Goal: Task Accomplishment & Management: Use online tool/utility

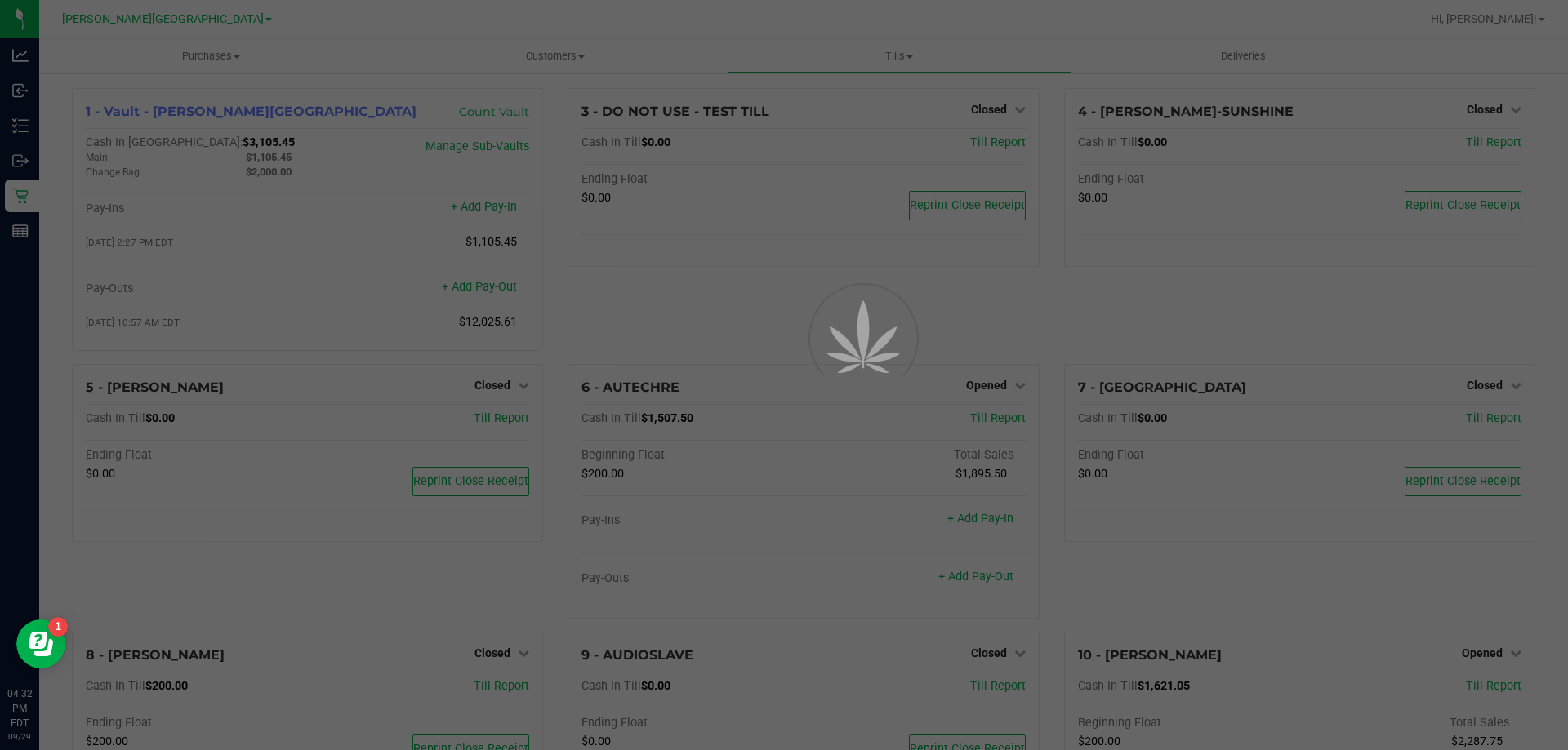
scroll to position [895, 0]
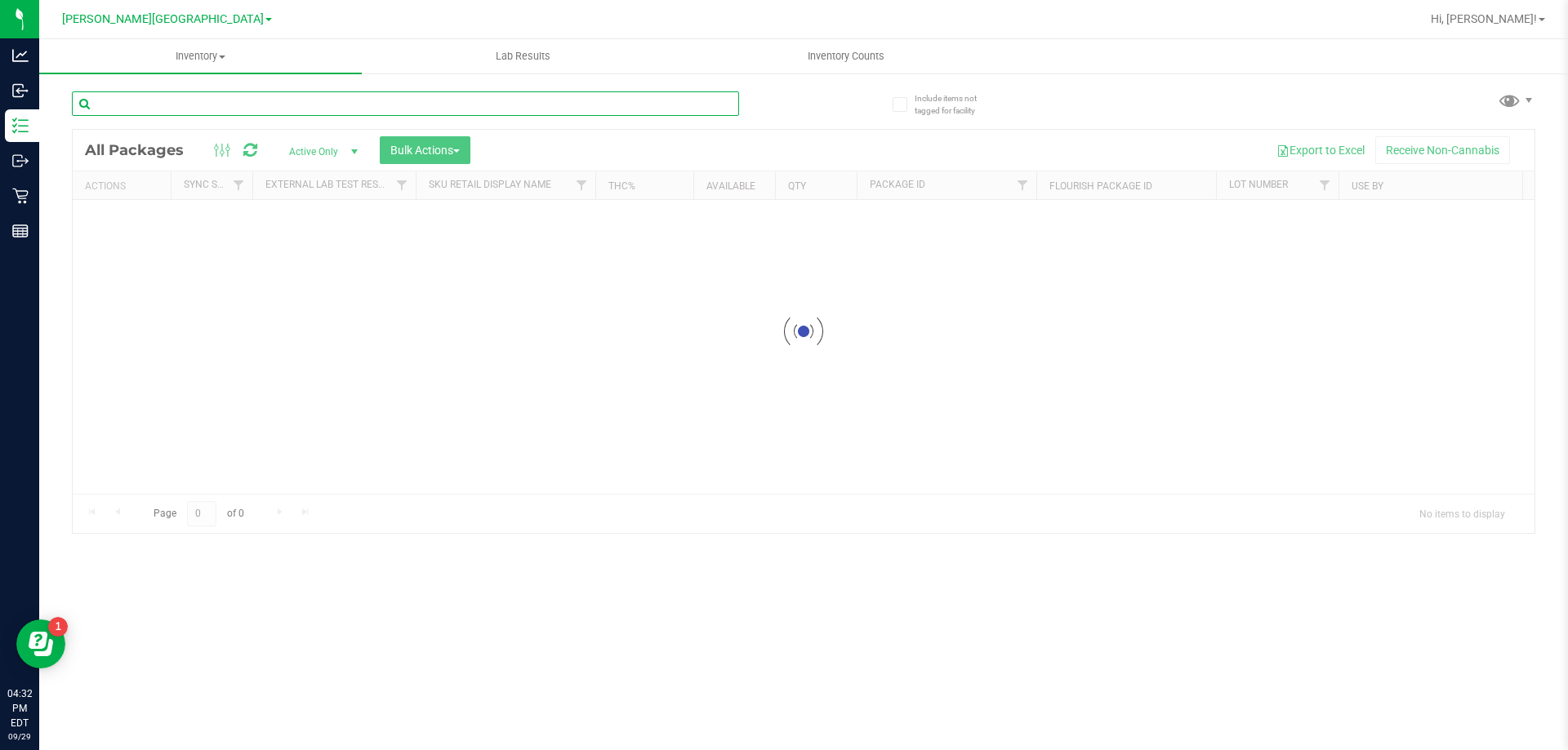
click at [181, 101] on input "text" at bounding box center [406, 103] width 667 height 24
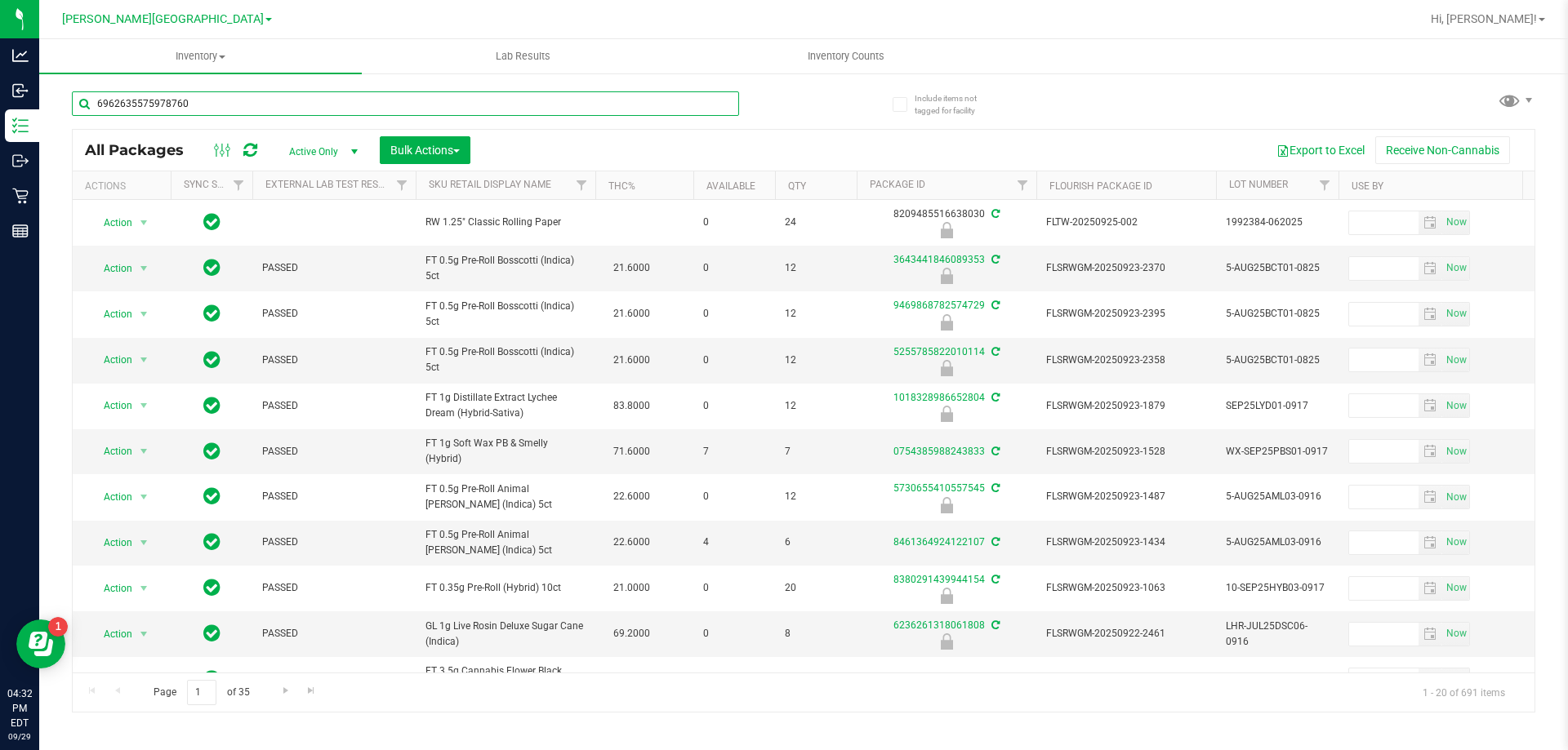
type input "6962635575978760"
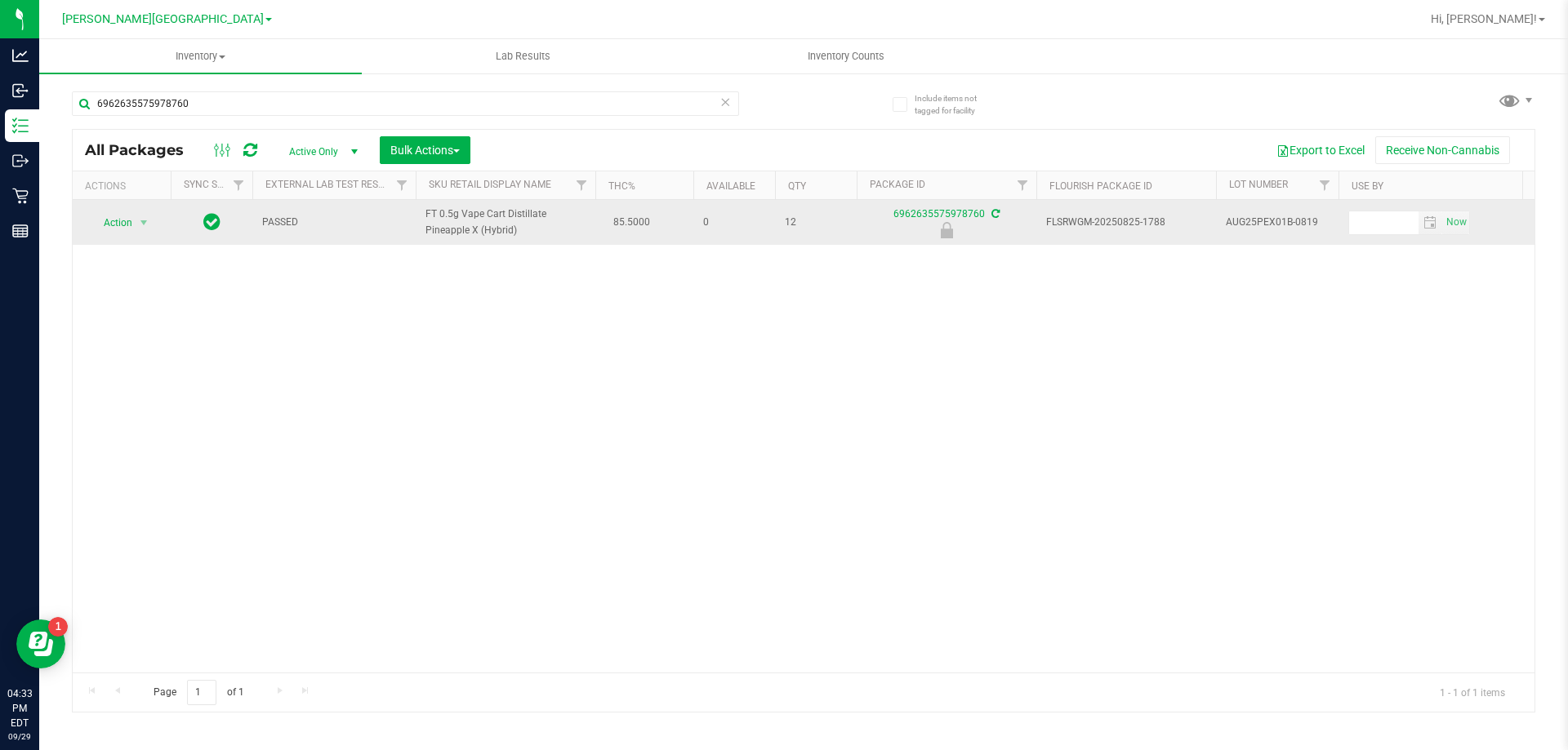
click at [119, 222] on span "Action" at bounding box center [110, 222] width 44 height 22
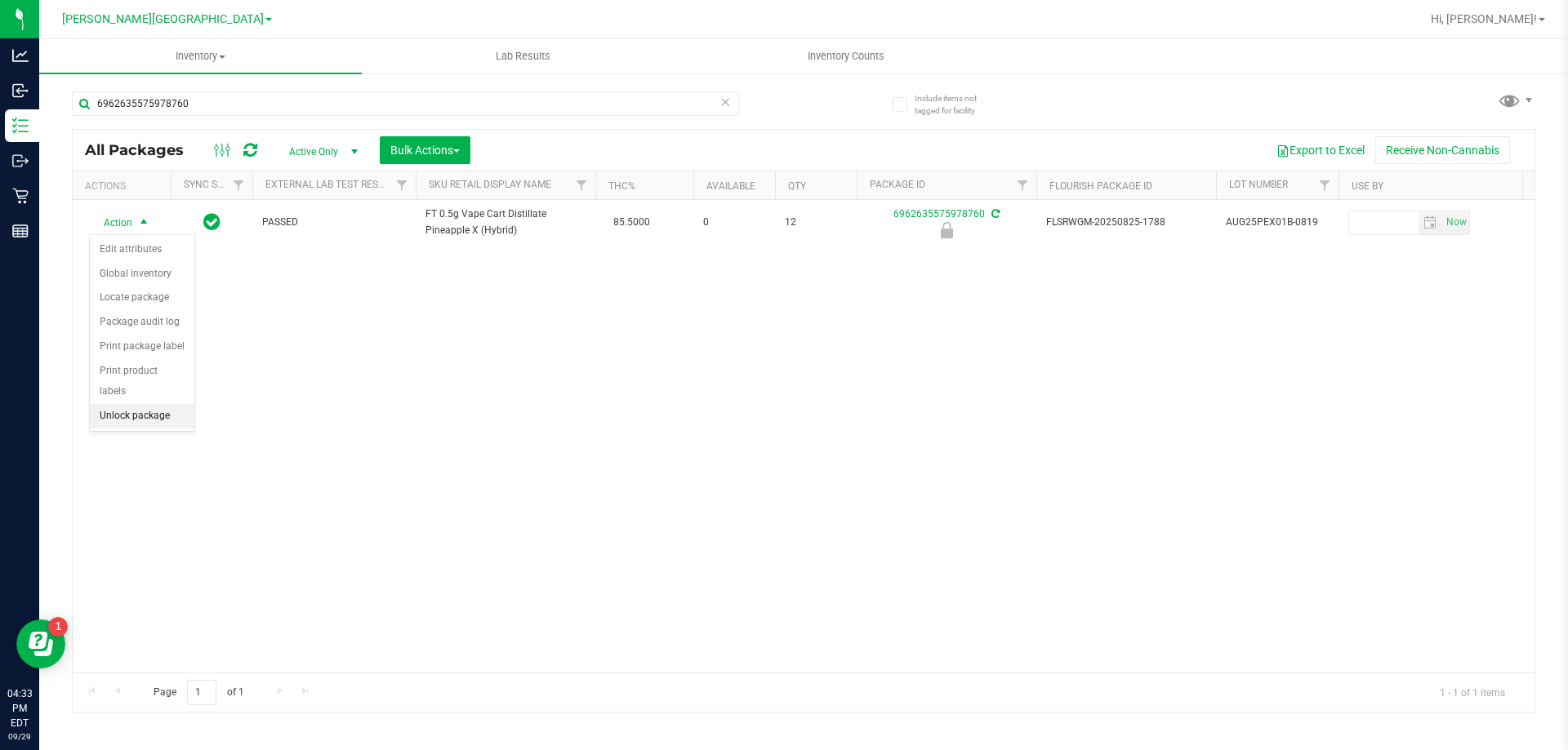
click at [123, 404] on li "Unlock package" at bounding box center [141, 415] width 104 height 24
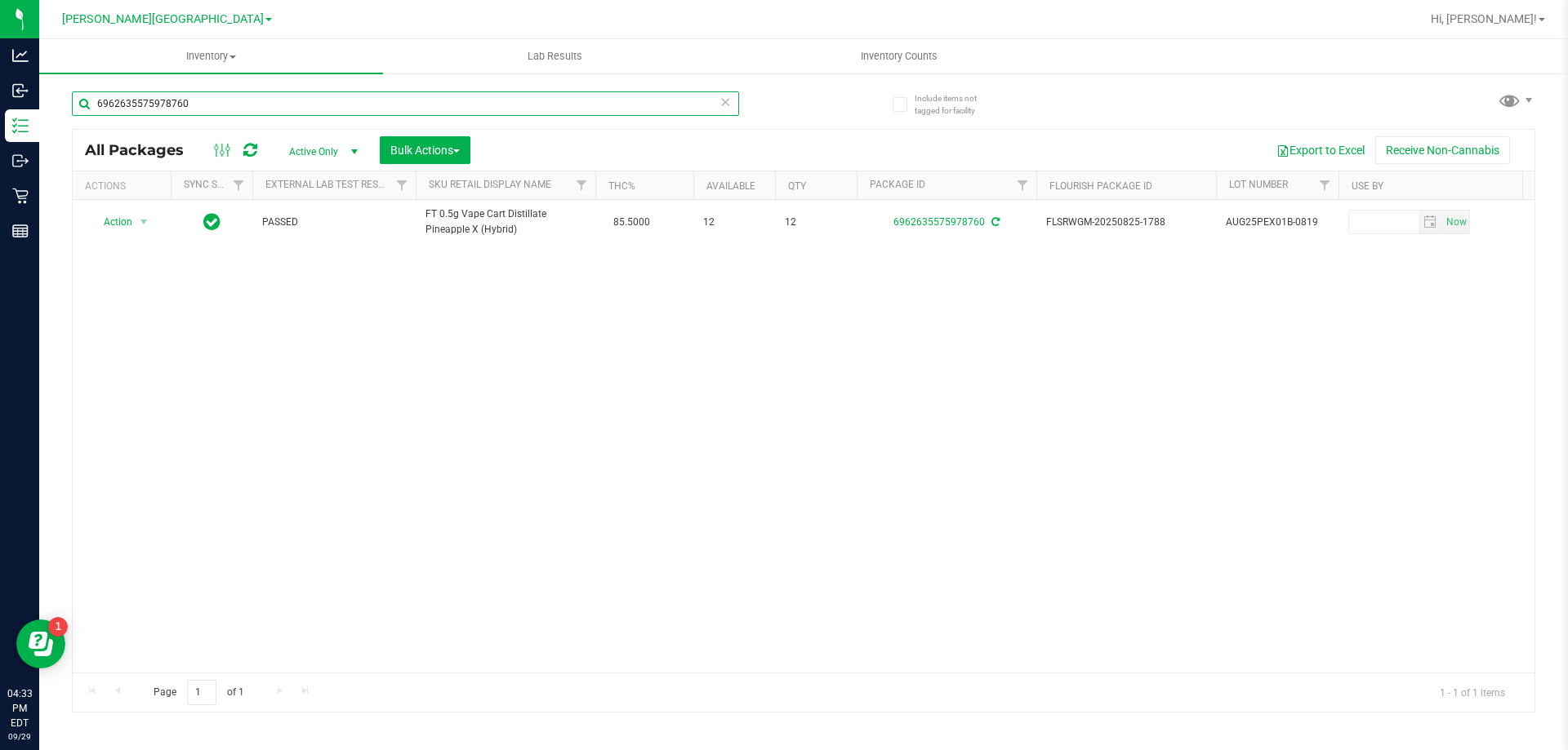
click at [223, 104] on input "6962635575978760" at bounding box center [406, 103] width 667 height 24
type input "6"
type input "8294936044994223"
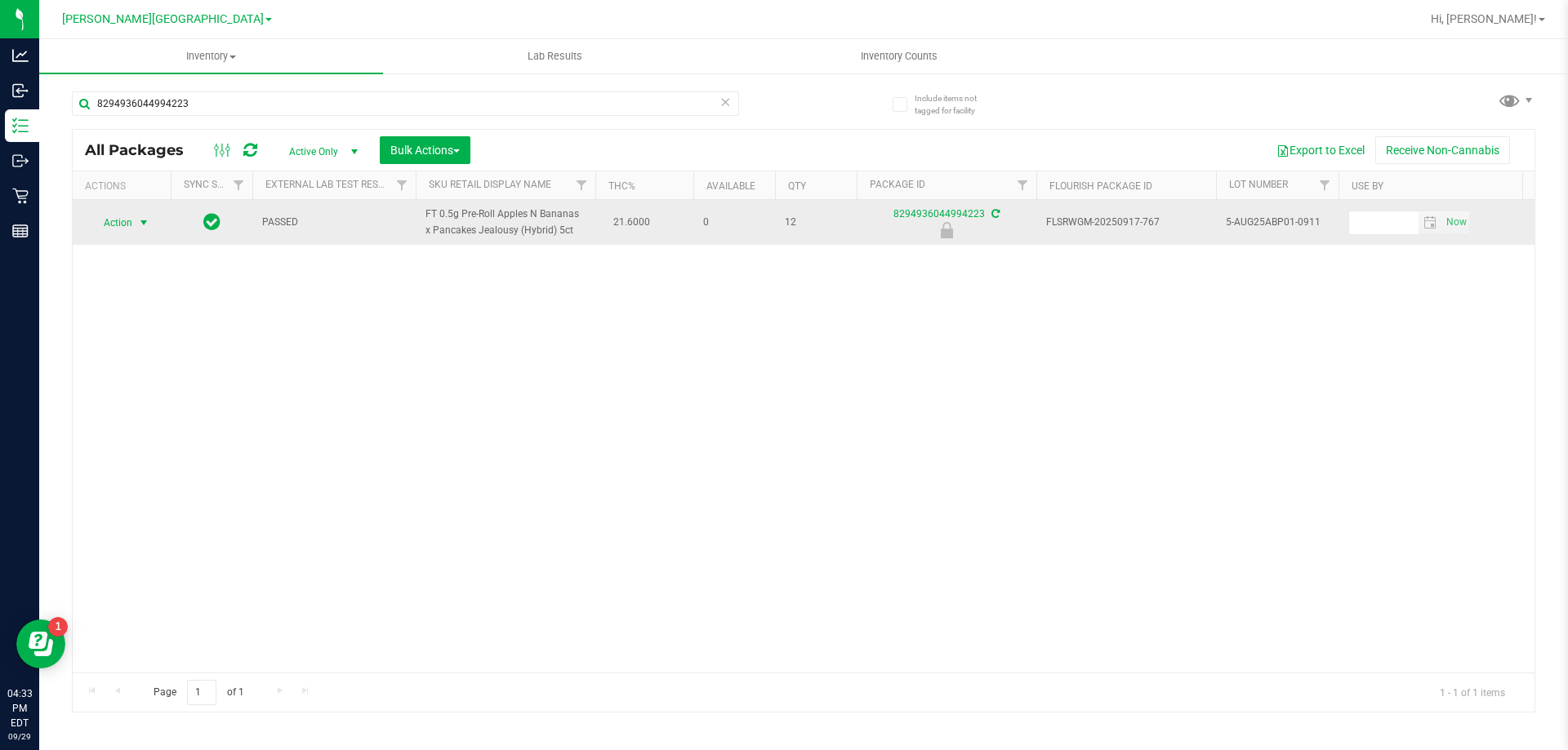
click at [141, 222] on span "select" at bounding box center [143, 222] width 13 height 13
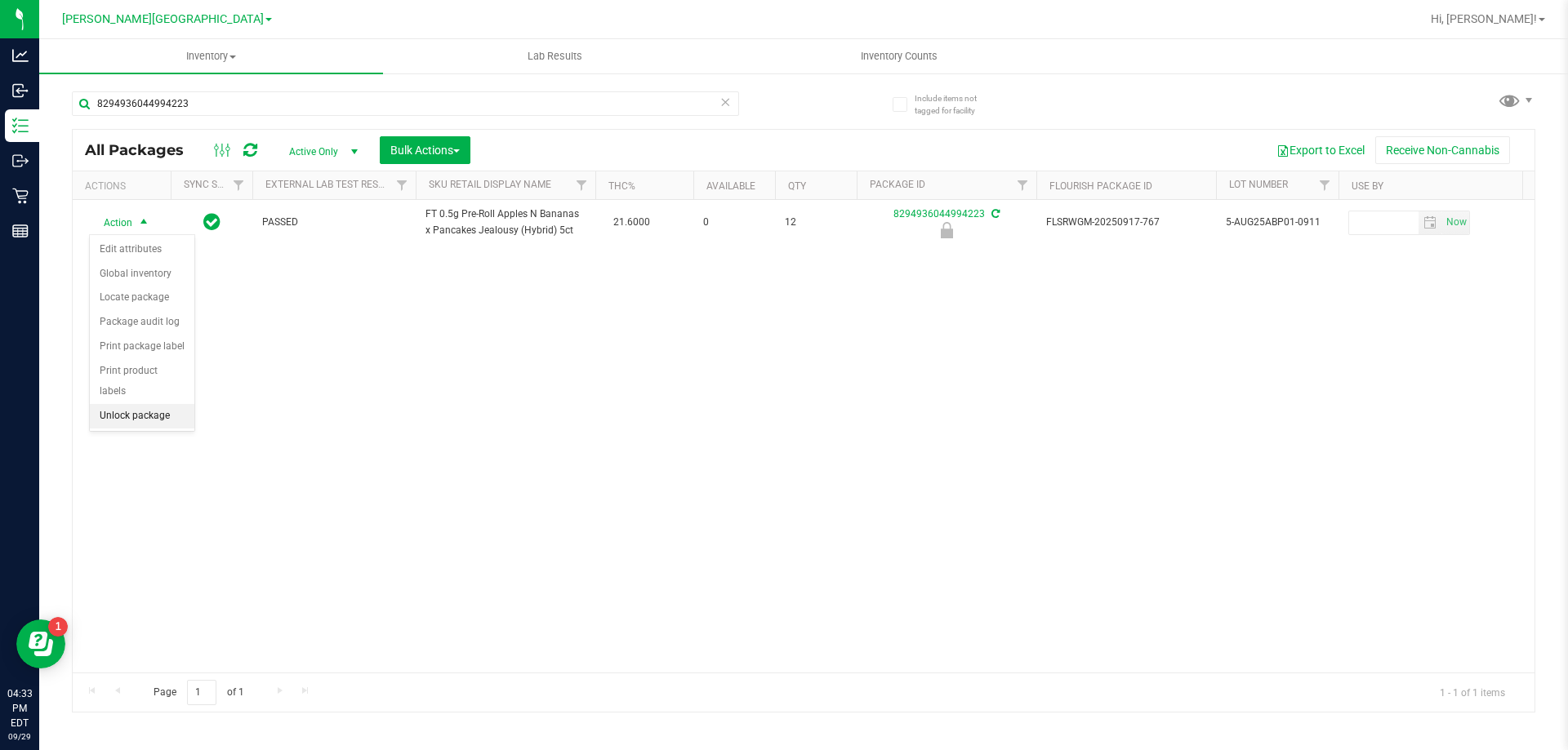
click at [132, 404] on li "Unlock package" at bounding box center [141, 415] width 104 height 24
